Goal: Information Seeking & Learning: Learn about a topic

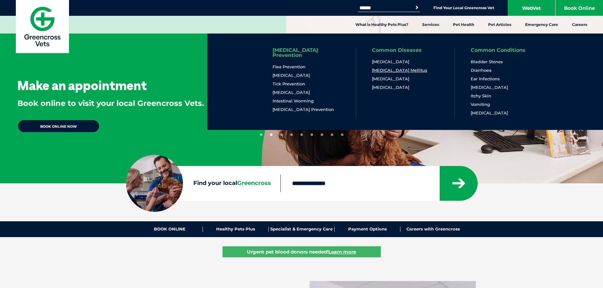
click at [383, 69] on link "[MEDICAL_DATA] Mellitus" at bounding box center [399, 70] width 55 height 5
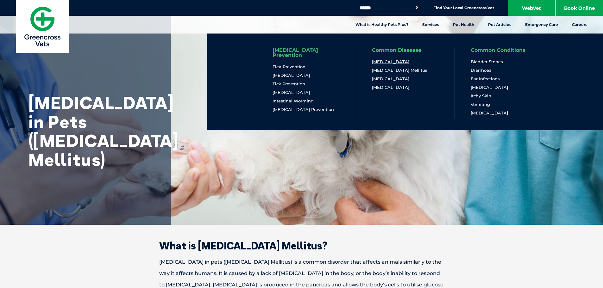
click at [390, 63] on link "[MEDICAL_DATA]" at bounding box center [390, 61] width 37 height 5
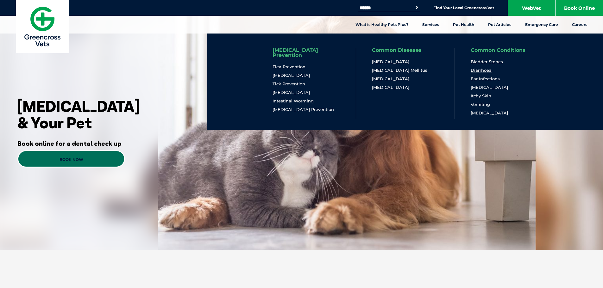
click at [476, 71] on link "Diarrhoea" at bounding box center [481, 70] width 21 height 5
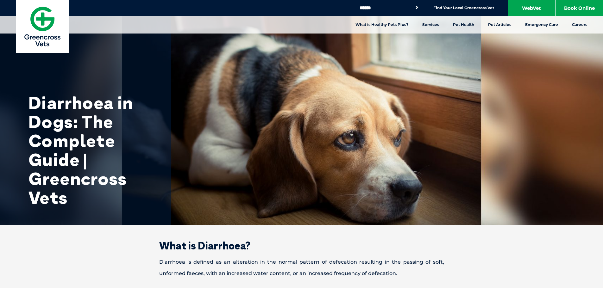
scroll to position [95, 0]
